Goal: Transaction & Acquisition: Purchase product/service

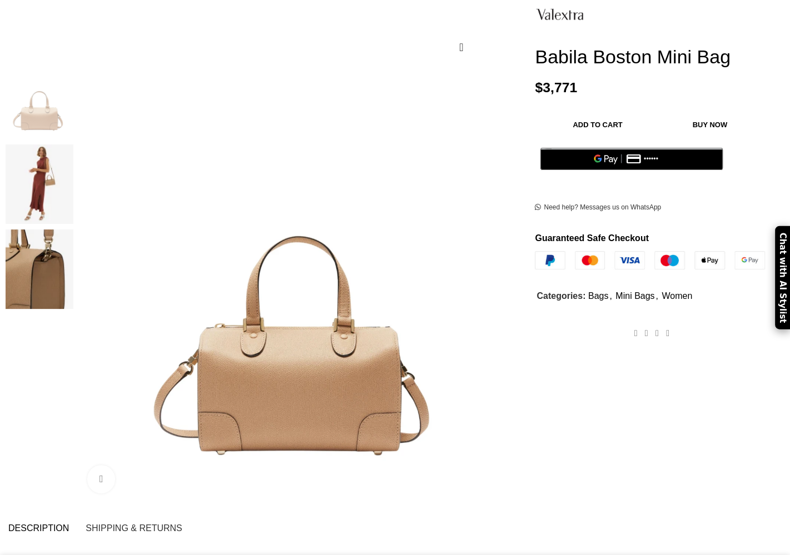
click at [73, 150] on img at bounding box center [40, 184] width 68 height 79
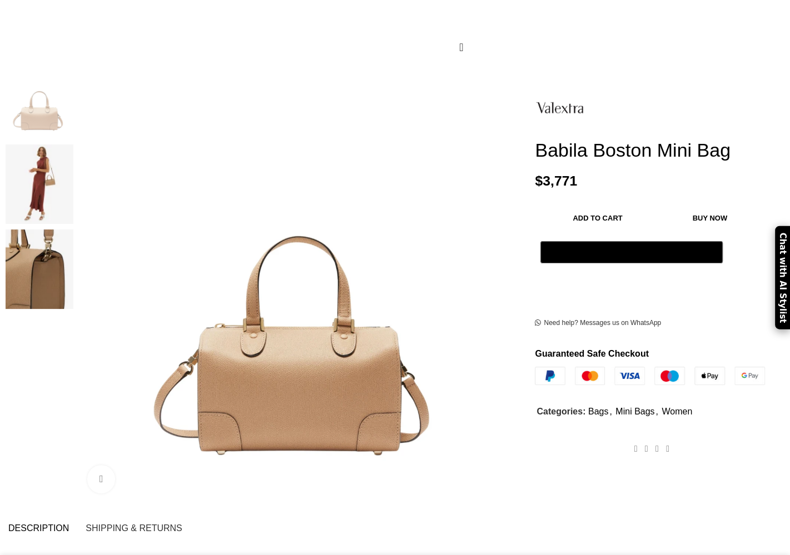
click at [73, 147] on img at bounding box center [40, 184] width 68 height 79
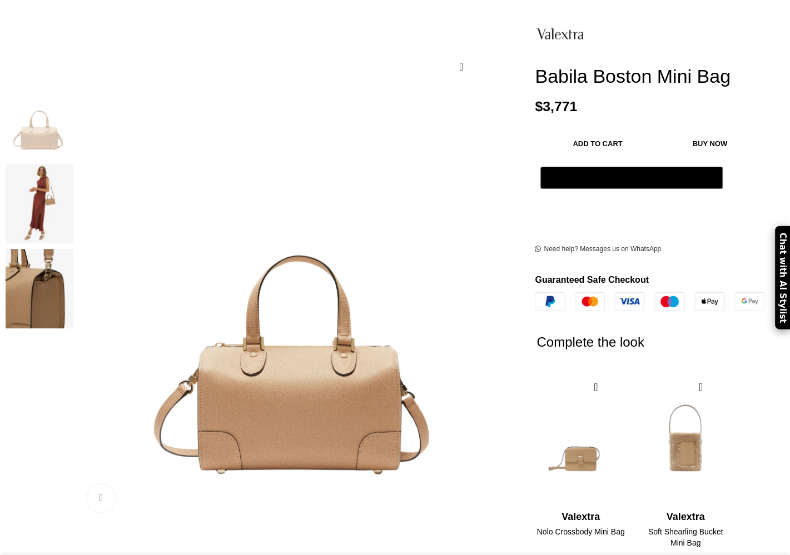
click at [73, 164] on img at bounding box center [40, 203] width 68 height 79
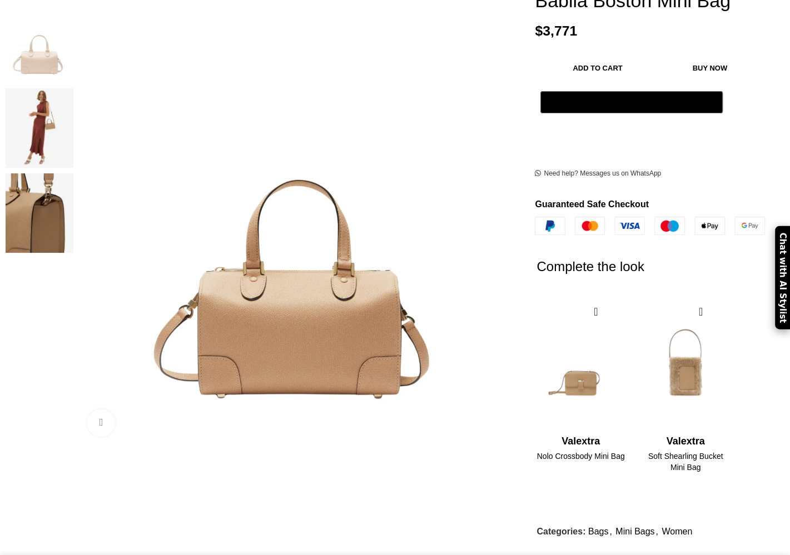
scroll to position [222, 0]
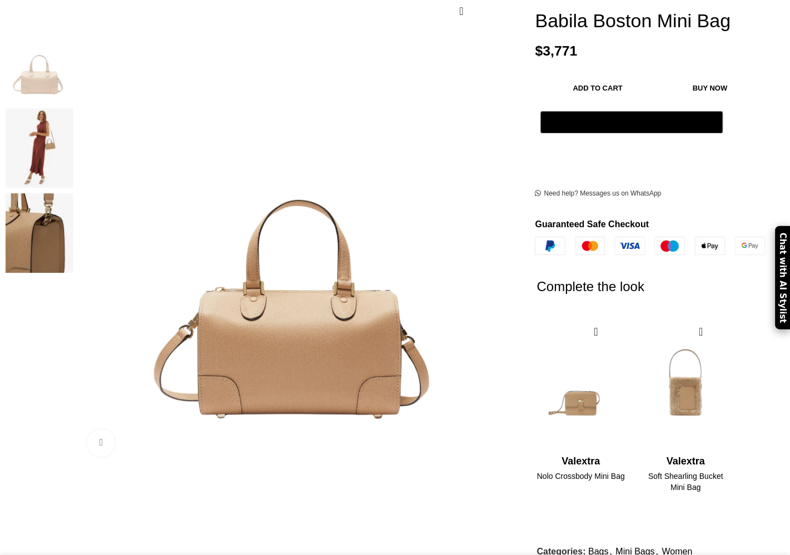
click at [73, 109] on img at bounding box center [40, 147] width 68 height 79
click at [73, 193] on img at bounding box center [40, 232] width 68 height 79
click at [73, 108] on img at bounding box center [40, 147] width 68 height 79
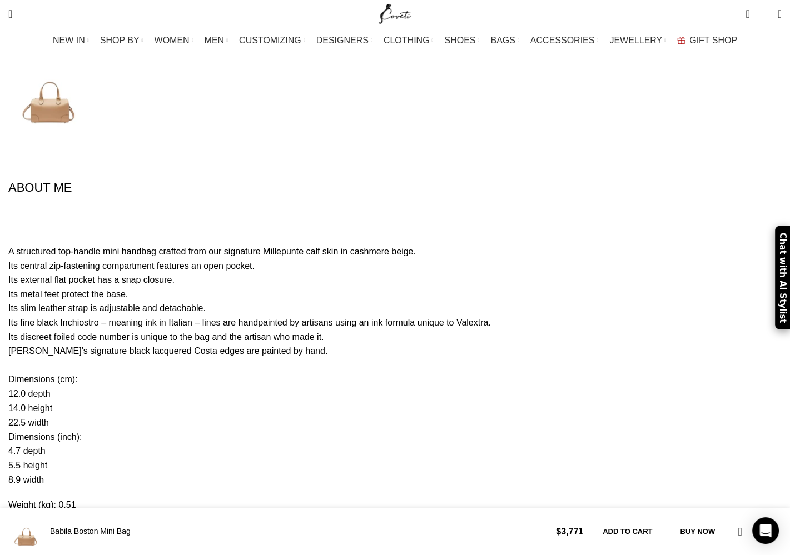
scroll to position [0, 585]
drag, startPoint x: 206, startPoint y: 458, endPoint x: 106, endPoint y: 463, distance: 100.2
copy p "WBBB0031028LOC99MBC"
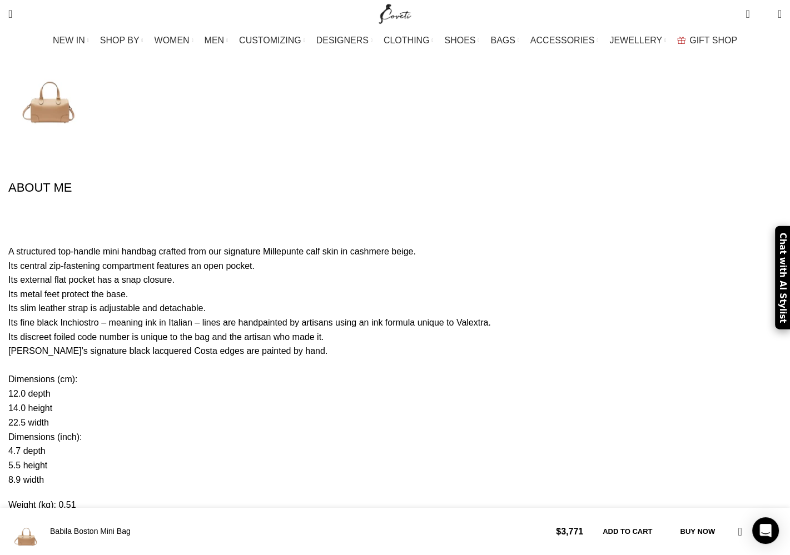
click at [436, 523] on p "Weight (lbs): 1.12" at bounding box center [394, 530] width 773 height 14
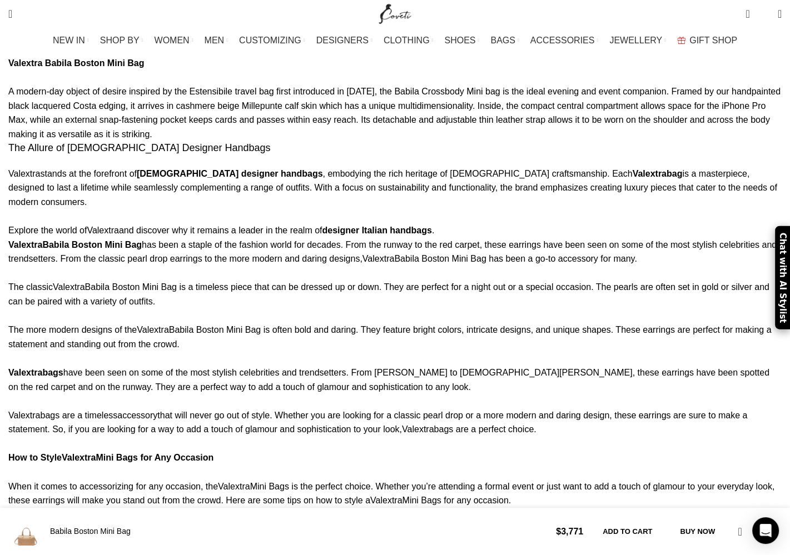
scroll to position [0, 0]
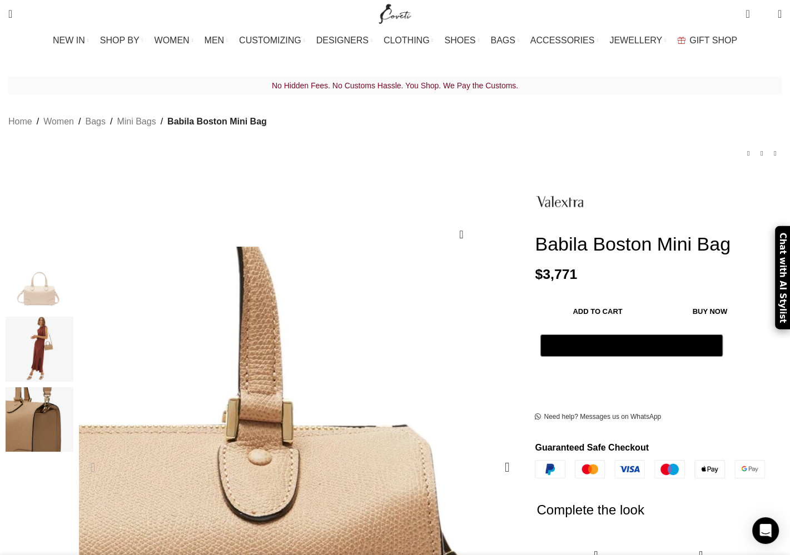
click at [369, 470] on img "1 / 3" at bounding box center [117, 277] width 1423 height 1423
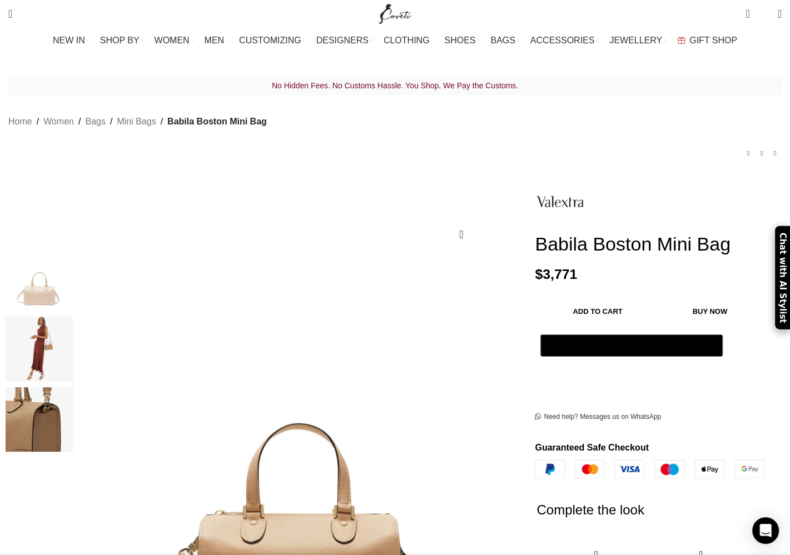
scroll to position [0, 1404]
click at [400, 192] on div "Add to wishlist Click to enlarge" at bounding box center [263, 441] width 515 height 528
